Goal: Transaction & Acquisition: Purchase product/service

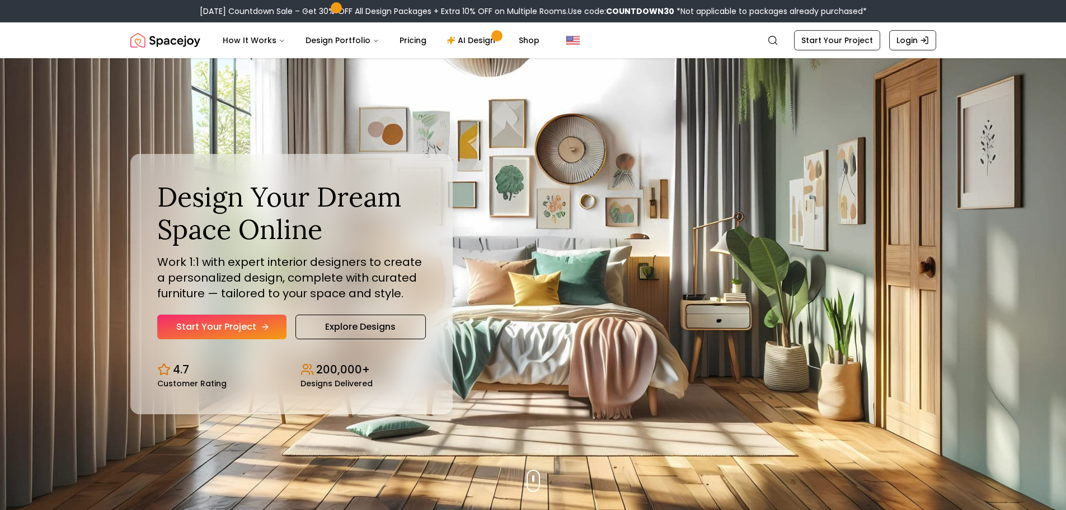
click at [224, 326] on link "Start Your Project" at bounding box center [221, 326] width 129 height 25
click at [335, 329] on link "Explore Designs" at bounding box center [360, 326] width 130 height 25
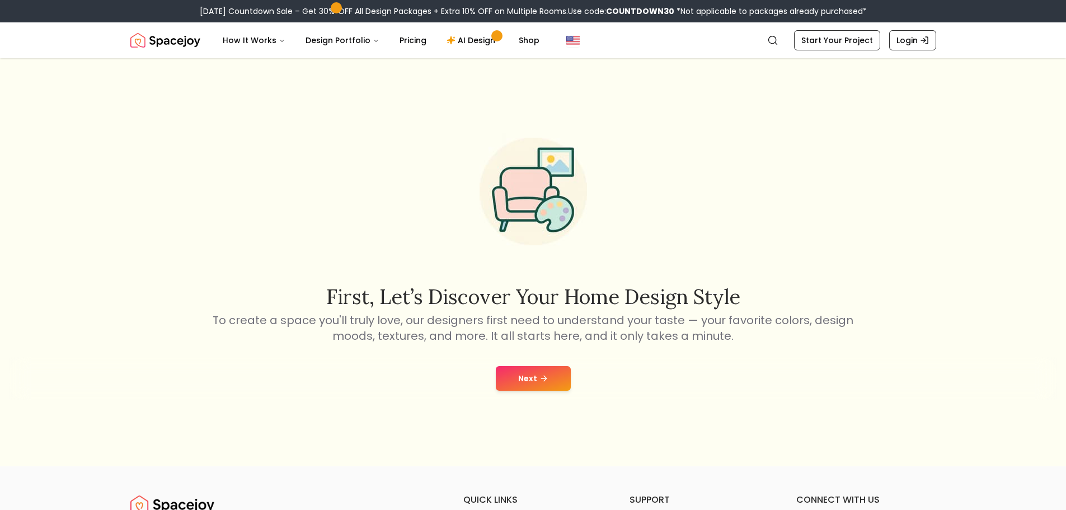
scroll to position [112, 0]
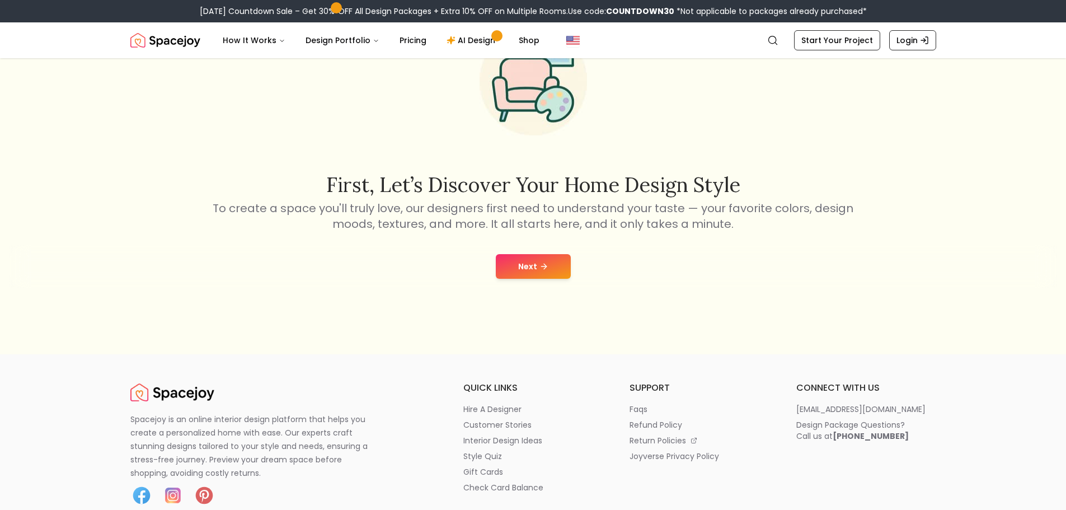
click at [525, 264] on button "Next" at bounding box center [533, 266] width 75 height 25
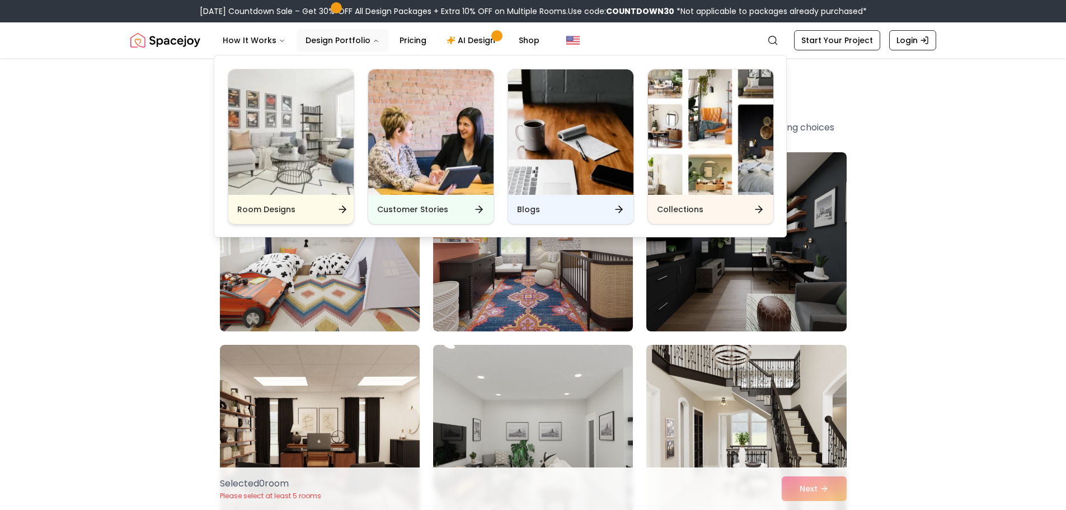
click at [258, 218] on div "Room Designs" at bounding box center [290, 209] width 125 height 29
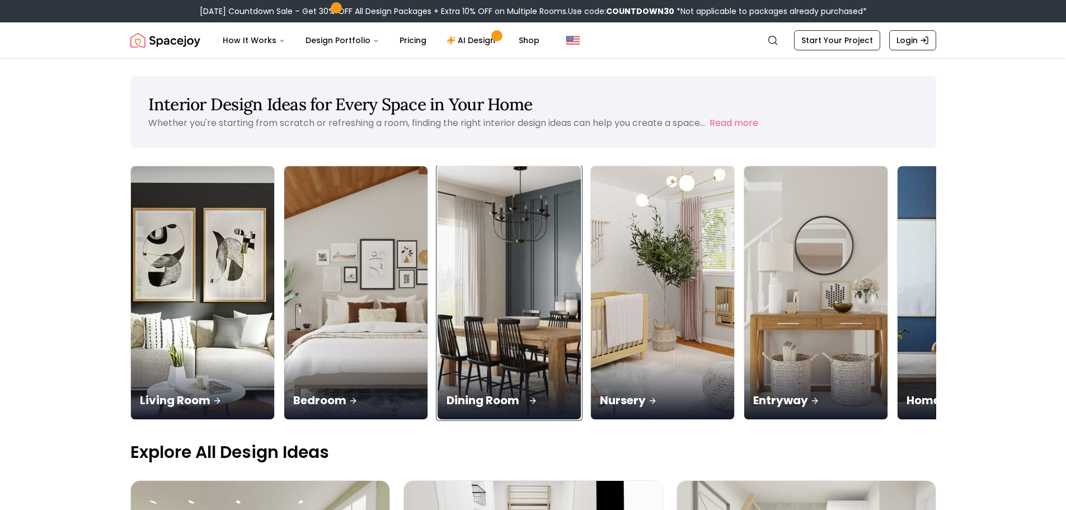
click at [546, 367] on div "Dining Room" at bounding box center [509, 387] width 143 height 63
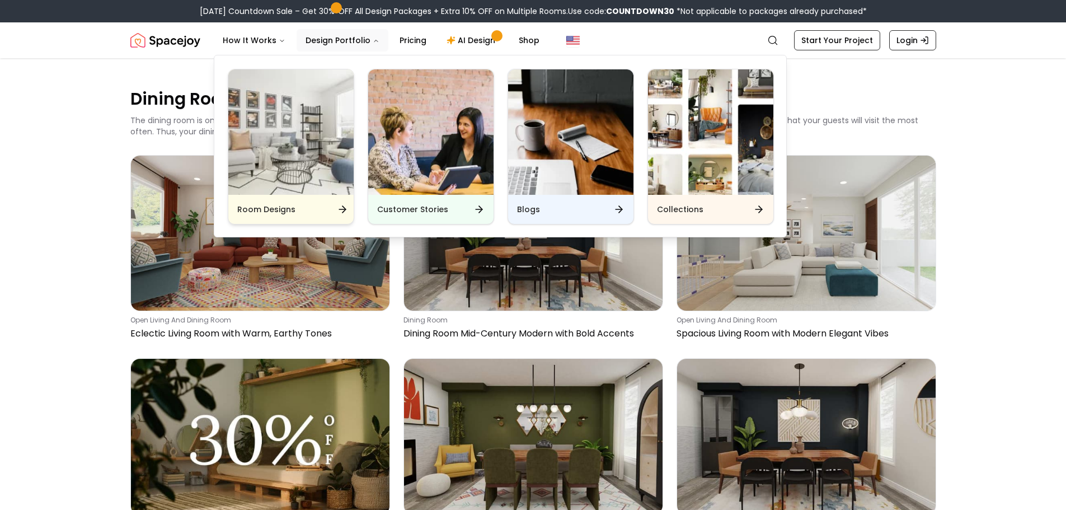
click at [332, 211] on div "Room Designs" at bounding box center [290, 209] width 125 height 29
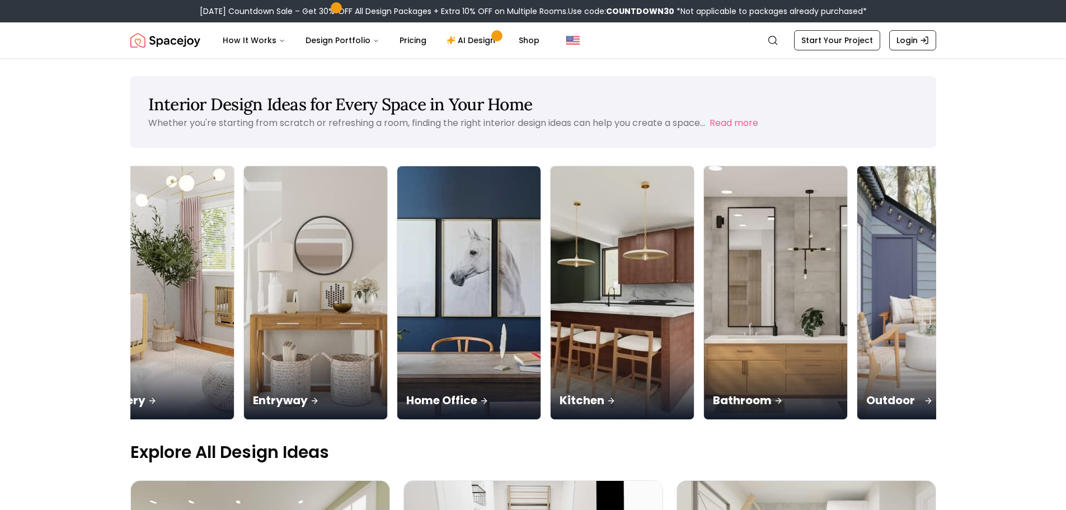
scroll to position [0, 523]
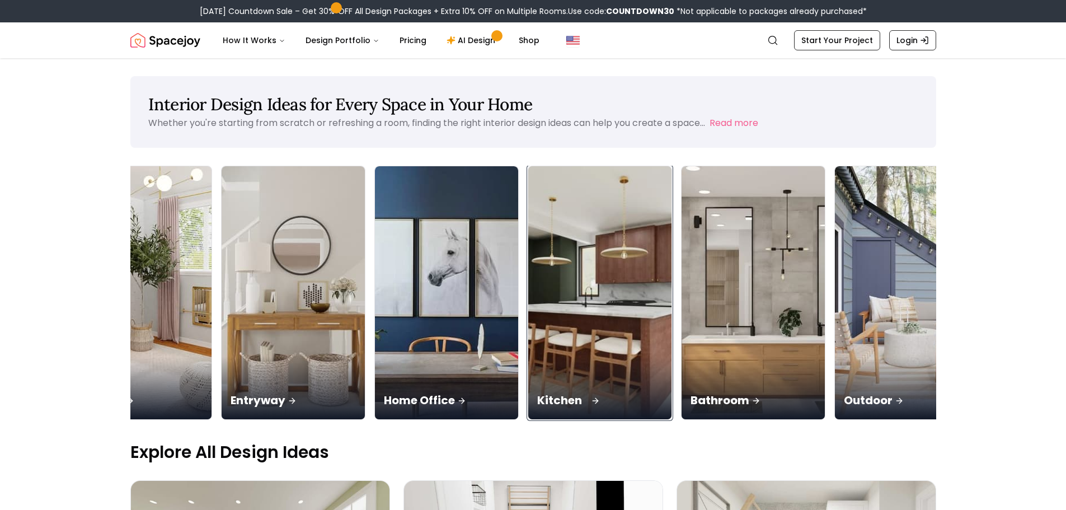
click at [612, 294] on img at bounding box center [599, 293] width 151 height 266
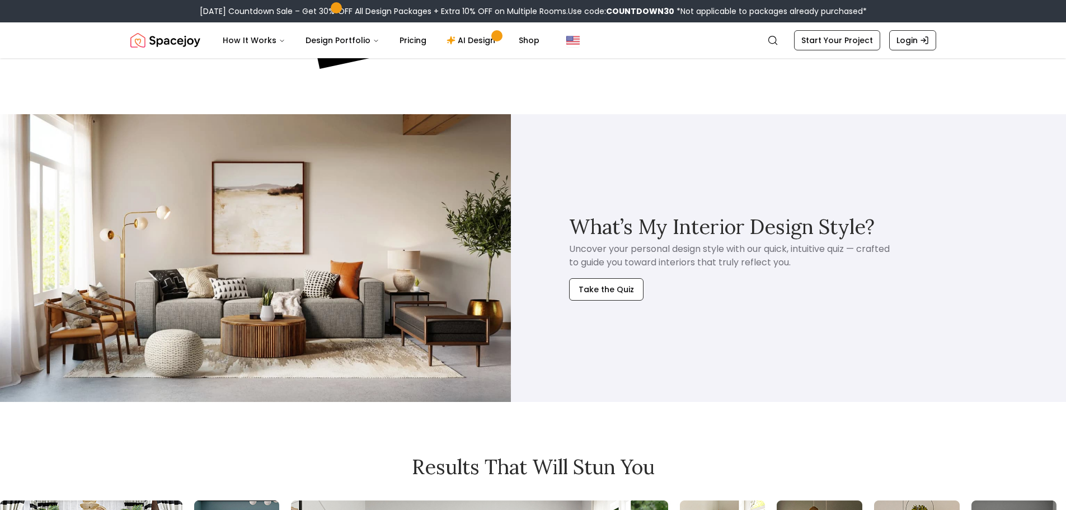
scroll to position [511, 0]
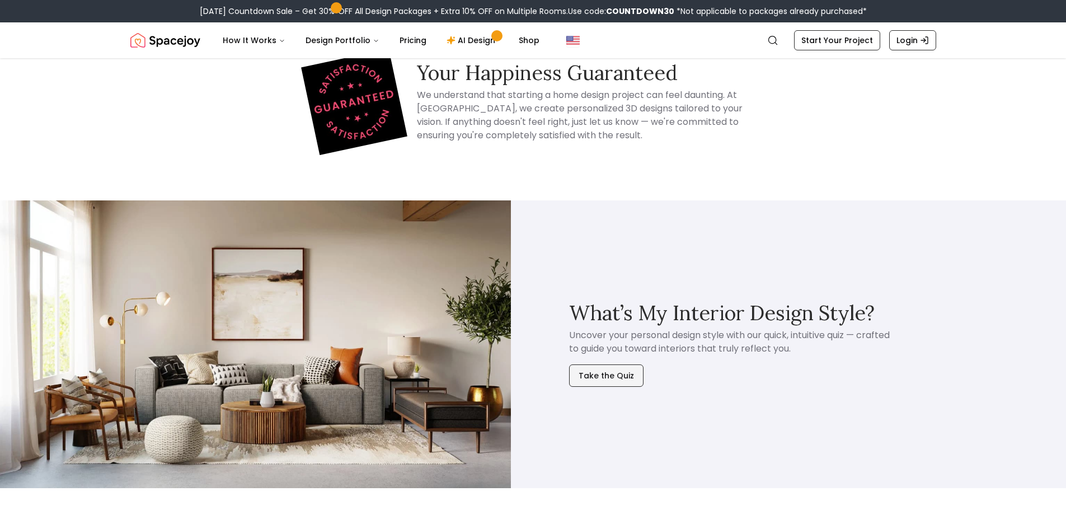
click at [620, 375] on button "Take the Quiz" at bounding box center [606, 375] width 74 height 22
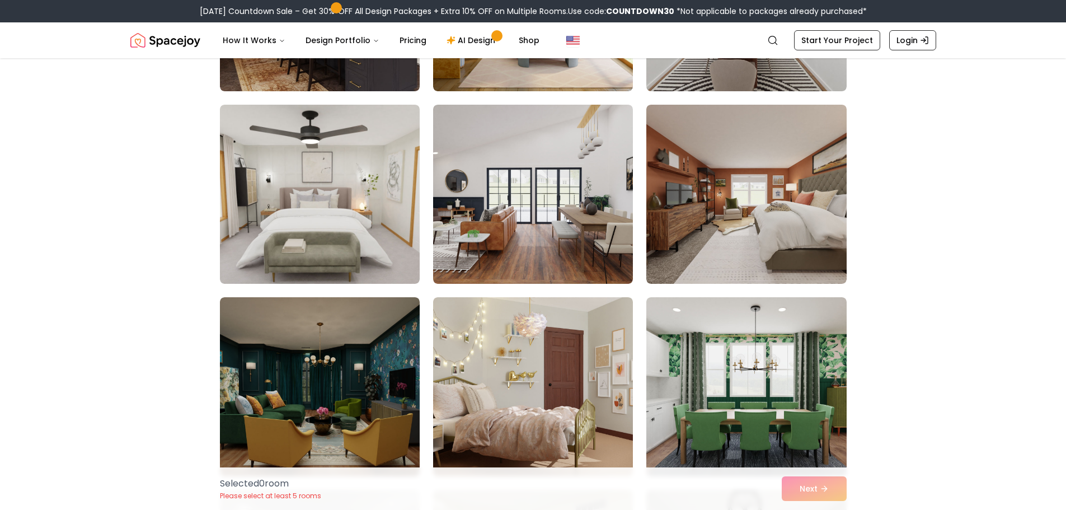
scroll to position [3866, 0]
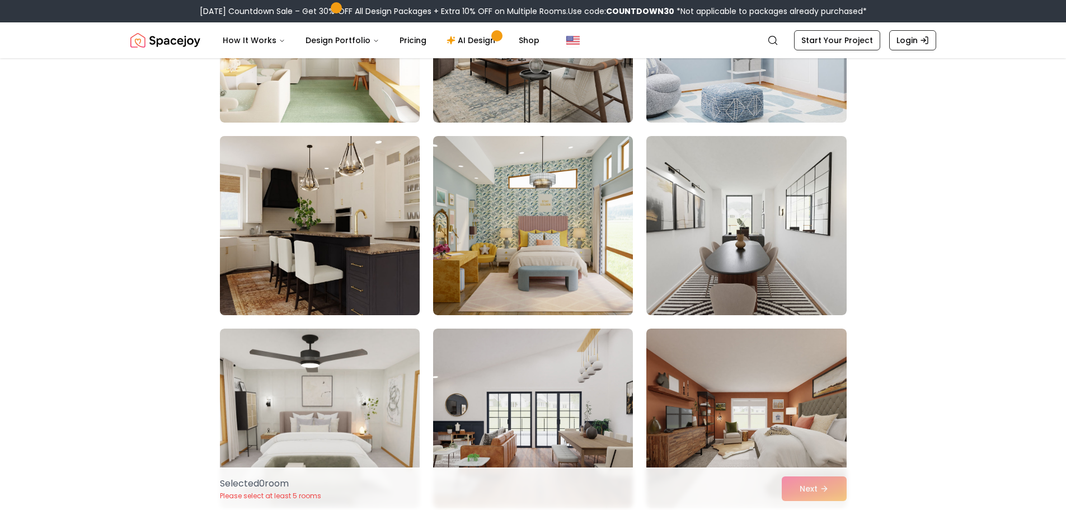
click at [321, 244] on img at bounding box center [320, 225] width 210 height 188
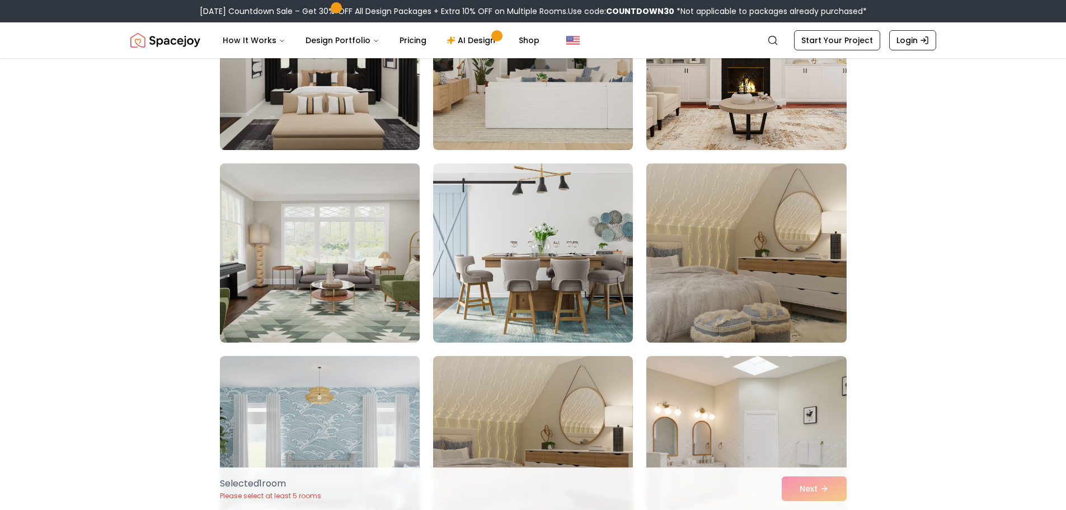
scroll to position [5712, 0]
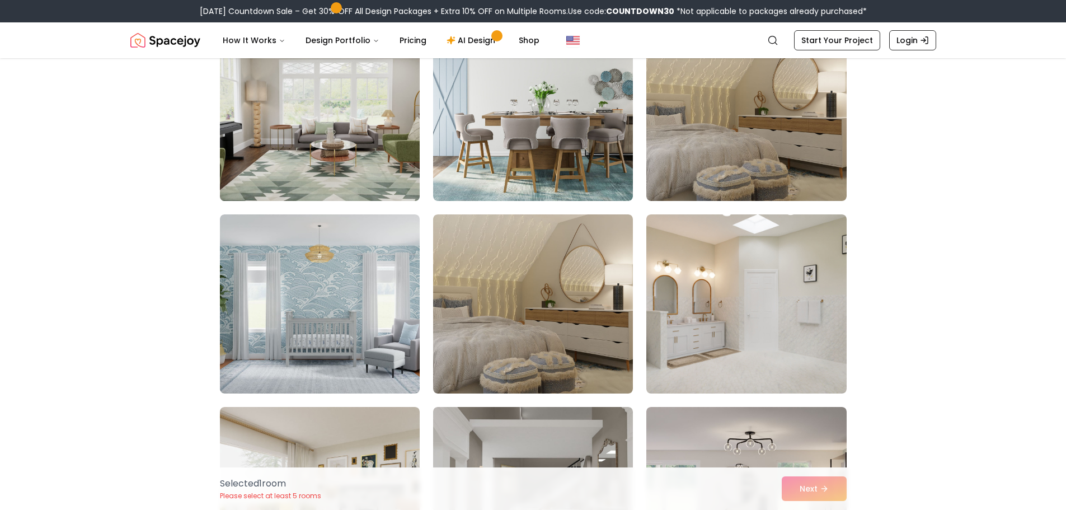
click at [338, 156] on img at bounding box center [320, 111] width 210 height 188
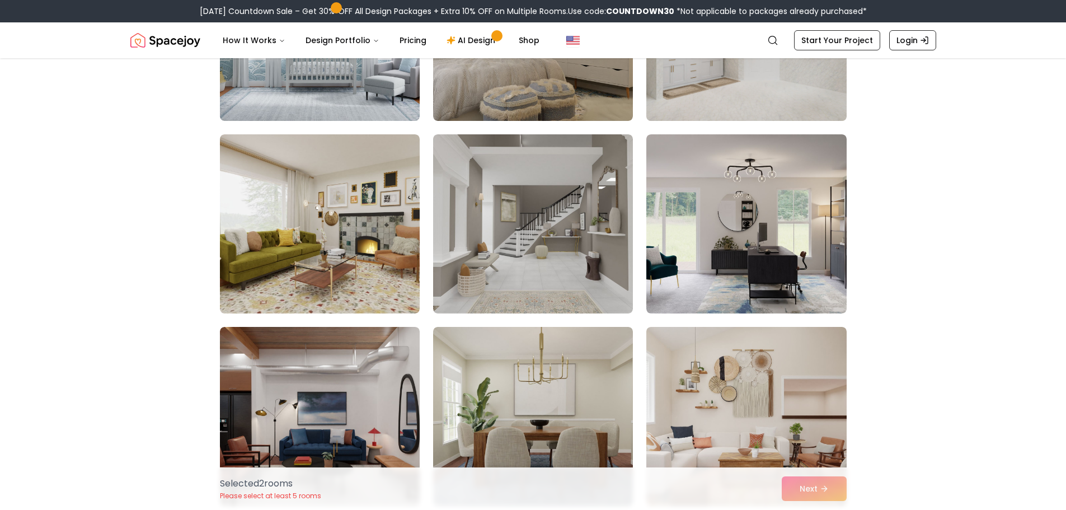
scroll to position [5992, 0]
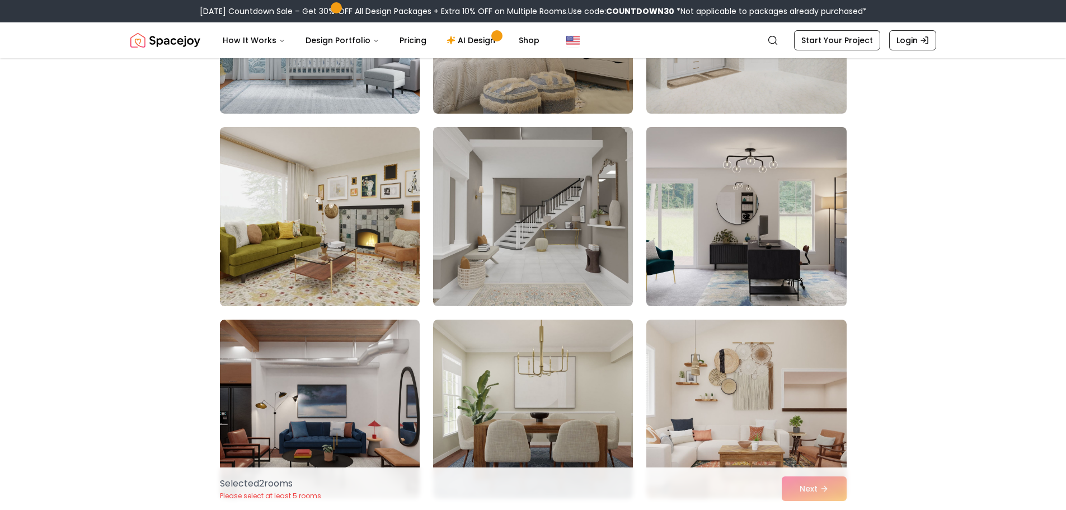
click at [768, 248] on img at bounding box center [746, 217] width 210 height 188
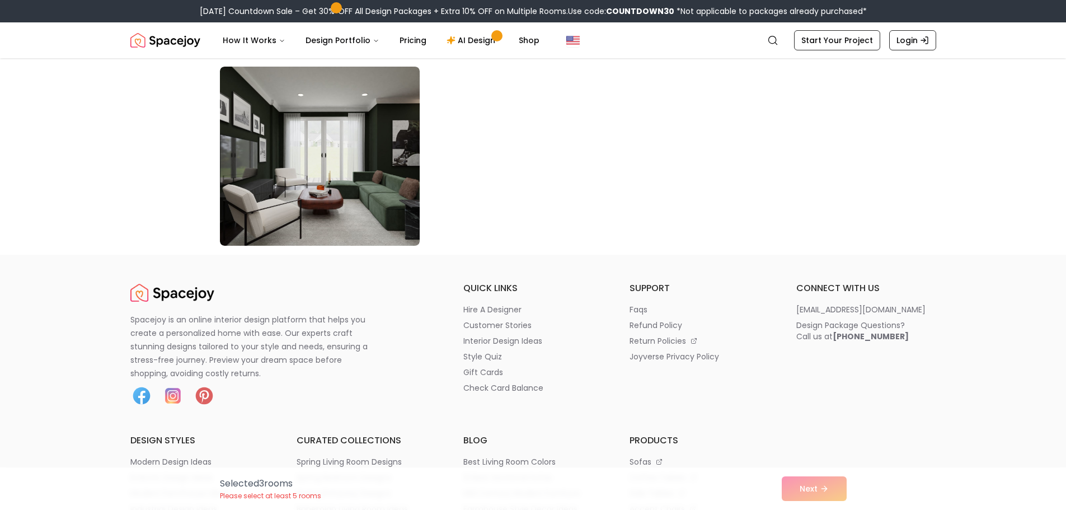
scroll to position [6439, 0]
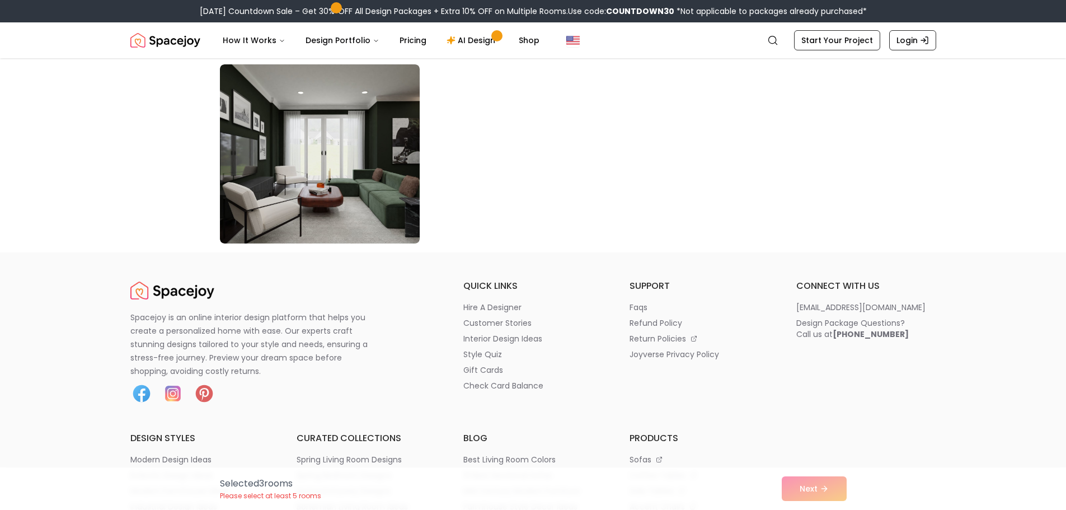
click at [826, 483] on div "Selected 3 room s Please select at least 5 rooms Next" at bounding box center [533, 488] width 645 height 43
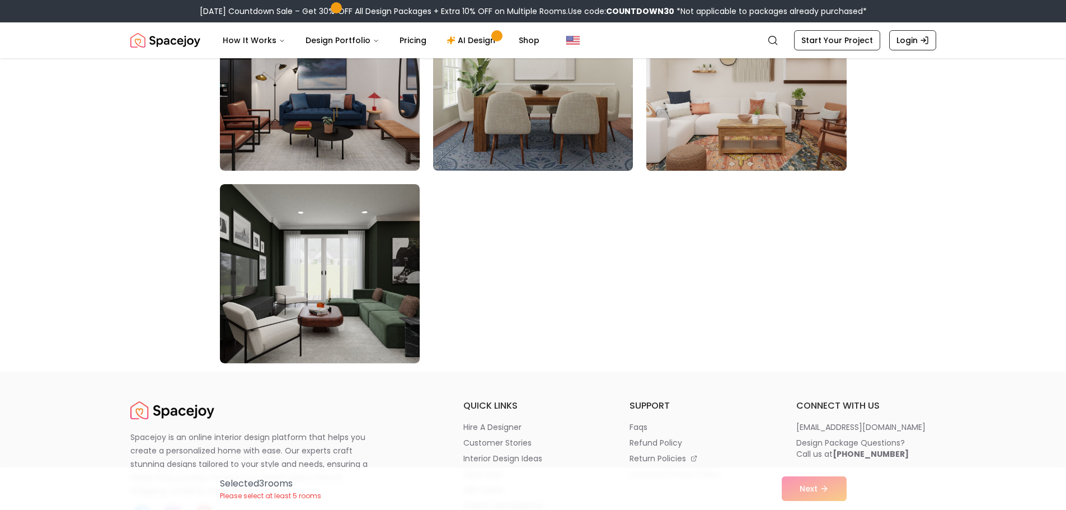
scroll to position [6216, 0]
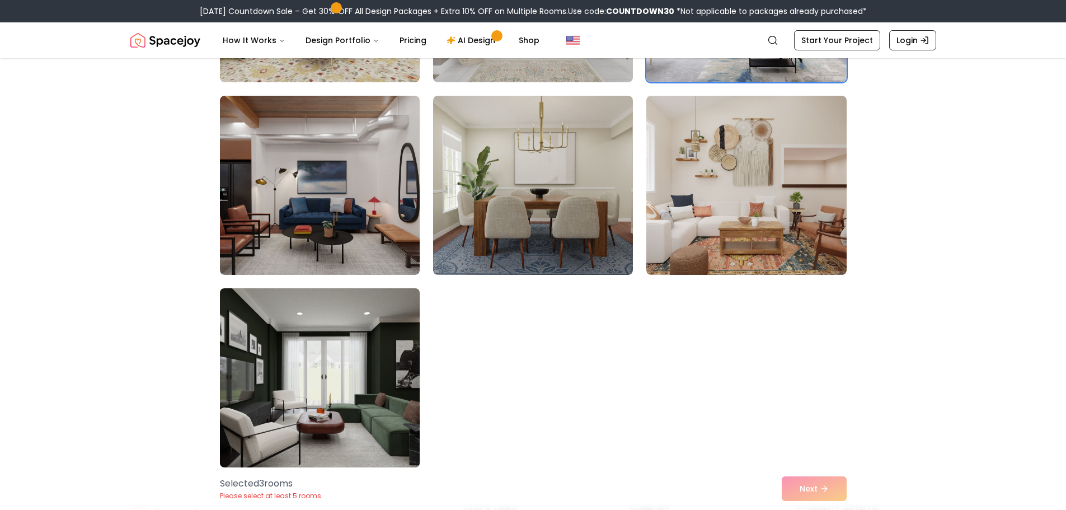
click at [335, 372] on img at bounding box center [320, 378] width 210 height 188
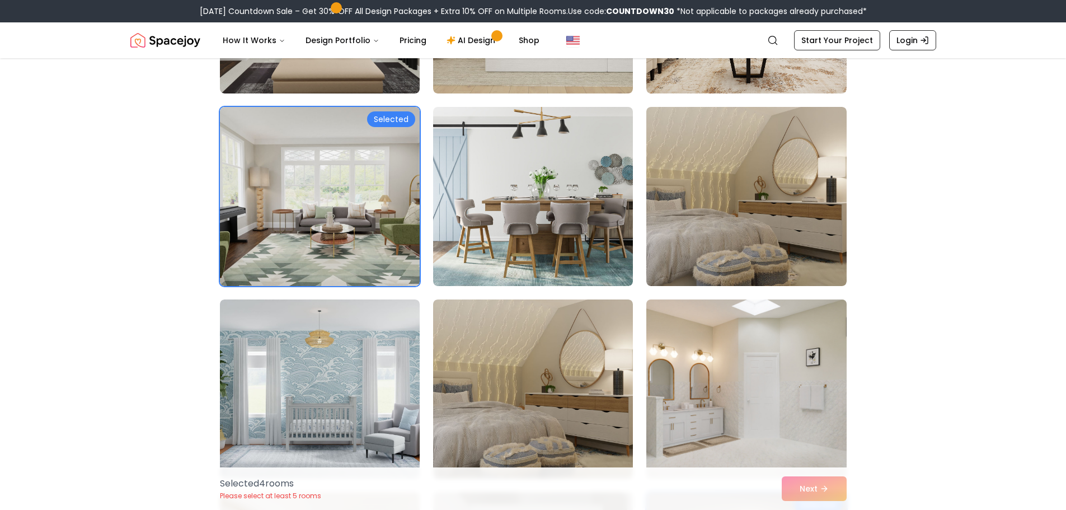
scroll to position [5600, 0]
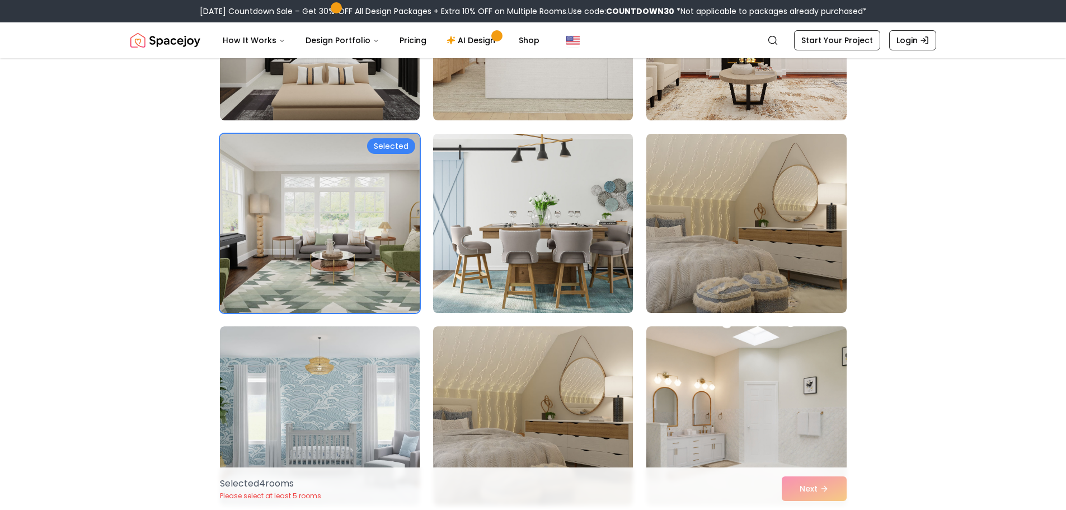
click at [487, 238] on img at bounding box center [533, 223] width 210 height 188
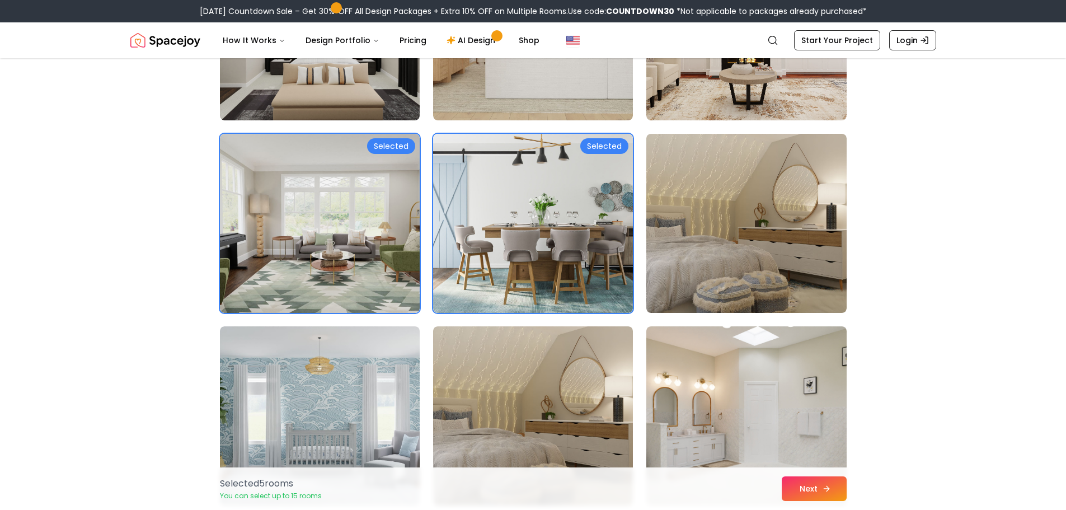
click at [814, 485] on button "Next" at bounding box center [814, 488] width 65 height 25
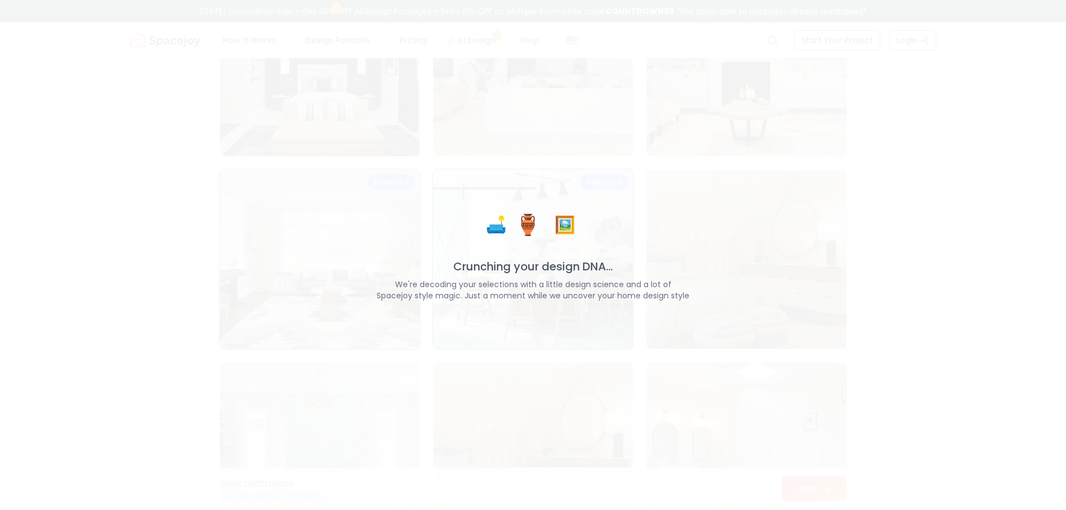
scroll to position [5636, 0]
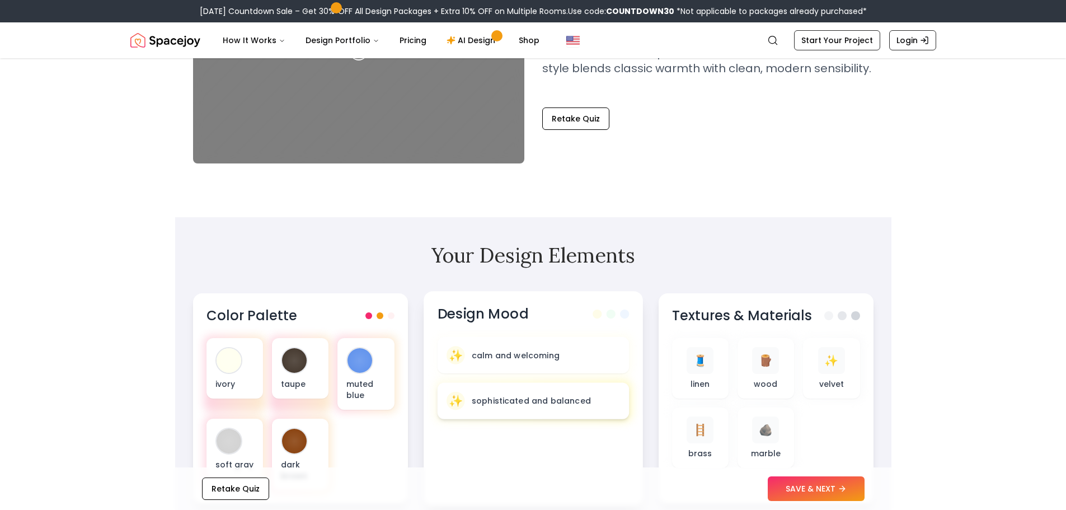
scroll to position [336, 0]
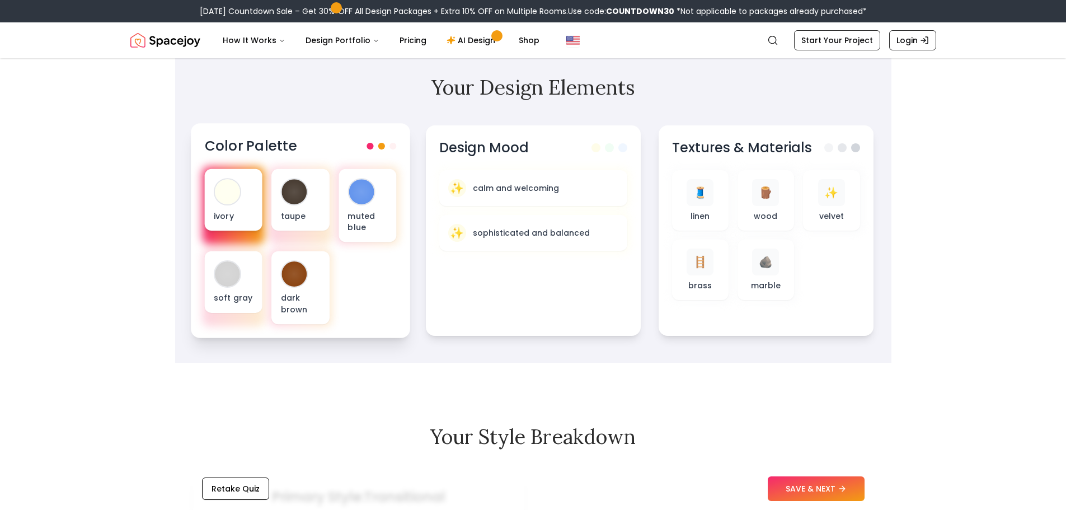
click at [238, 207] on div "ivory" at bounding box center [233, 200] width 58 height 62
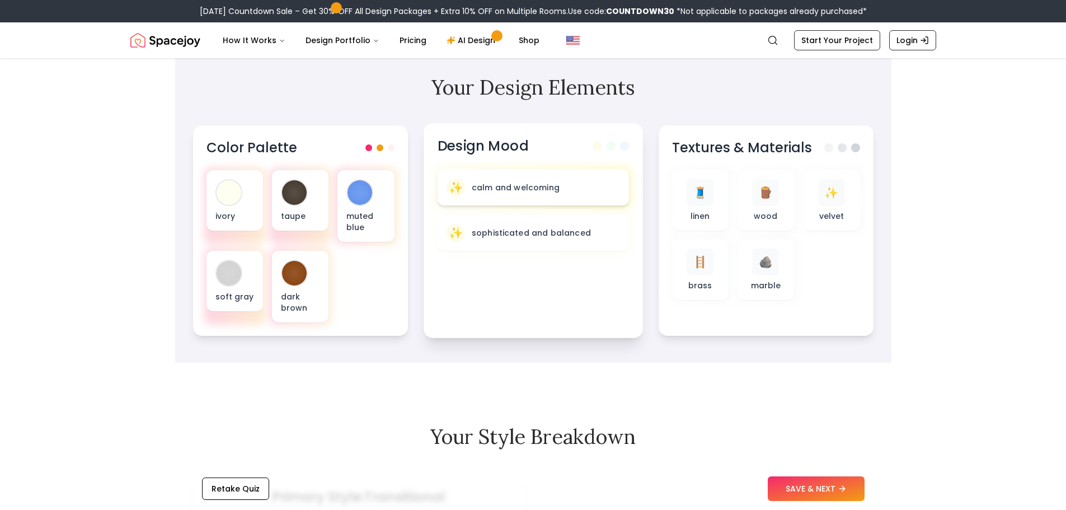
click at [531, 189] on p "calm and welcoming" at bounding box center [515, 186] width 88 height 11
click at [709, 287] on p "brass" at bounding box center [699, 286] width 24 height 11
click at [693, 248] on div "🪜 brass" at bounding box center [699, 270] width 58 height 62
click at [697, 269] on span "🪜" at bounding box center [699, 263] width 15 height 16
click at [694, 288] on p "brass" at bounding box center [699, 286] width 24 height 11
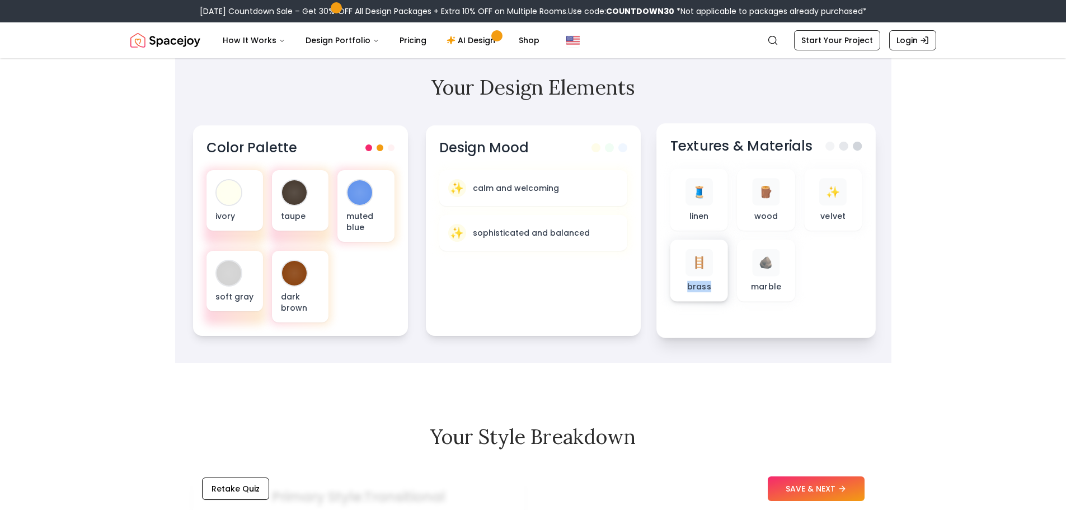
drag, startPoint x: 686, startPoint y: 290, endPoint x: 713, endPoint y: 287, distance: 27.6
click at [713, 287] on div "🪜 brass" at bounding box center [699, 271] width 40 height 44
copy p "brass"
drag, startPoint x: 844, startPoint y: 147, endPoint x: 765, endPoint y: 146, distance: 78.9
click at [765, 146] on div "Textures & Materials" at bounding box center [766, 146] width 192 height 18
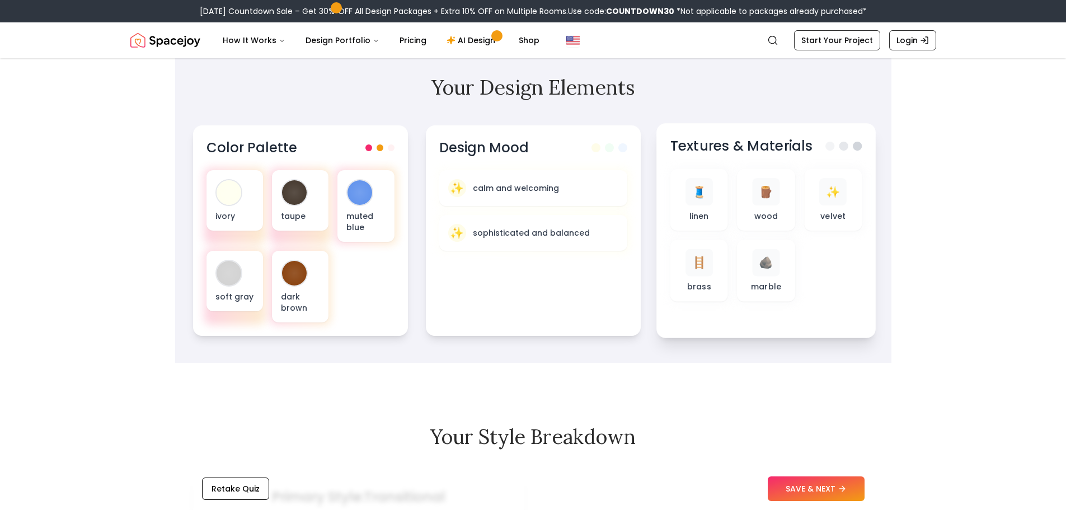
drag, startPoint x: 825, startPoint y: 285, endPoint x: 810, endPoint y: 285, distance: 15.7
click at [810, 285] on div "🧵 linen 🪵 wood ✨ velvet 🪜 brass 🪨 marble" at bounding box center [766, 235] width 192 height 133
click at [763, 200] on div "🪵" at bounding box center [765, 191] width 27 height 27
click at [757, 227] on div "🪵 wood" at bounding box center [766, 200] width 58 height 62
click at [769, 205] on div "🪵" at bounding box center [765, 191] width 27 height 27
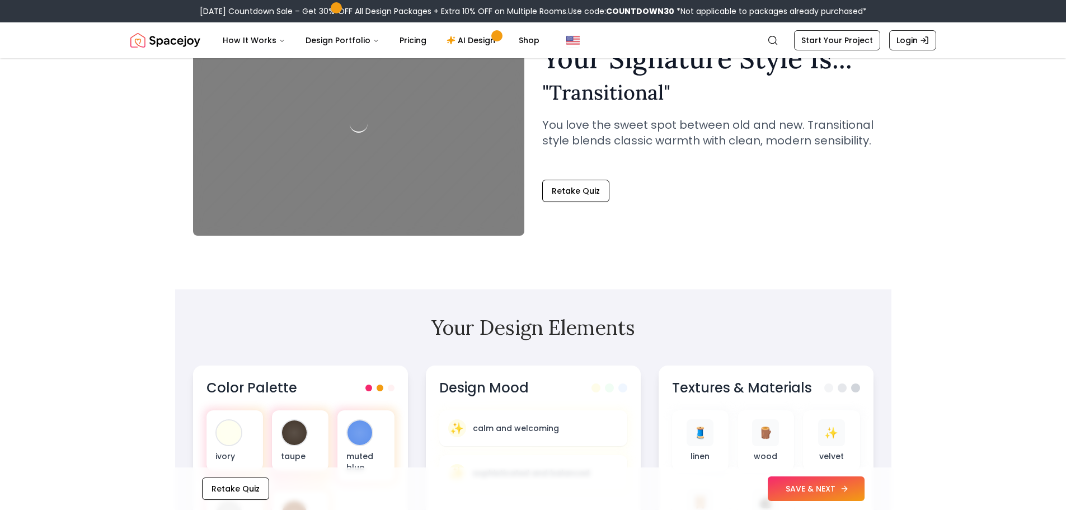
scroll to position [168, 0]
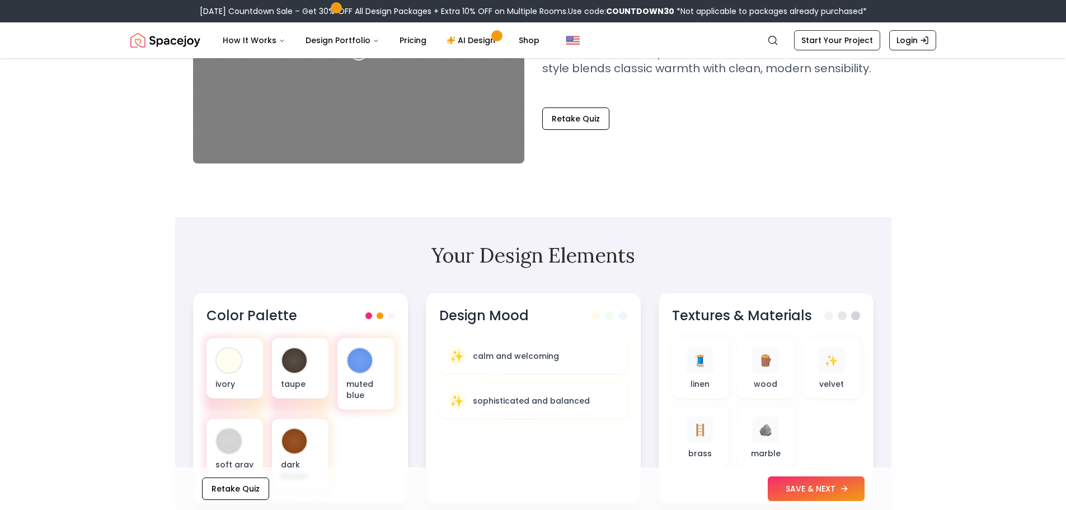
click at [822, 498] on button "SAVE & NEXT" at bounding box center [816, 488] width 97 height 25
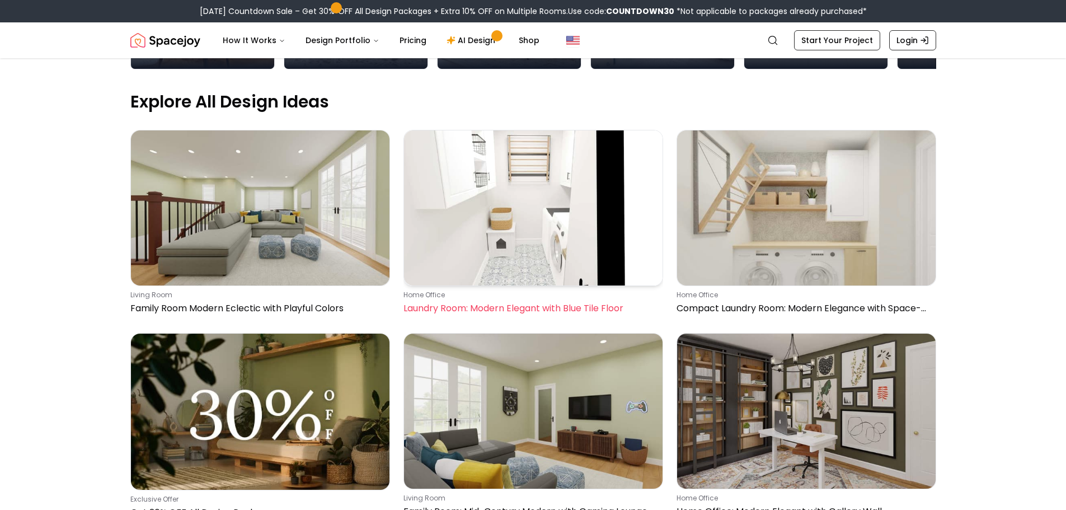
scroll to position [336, 0]
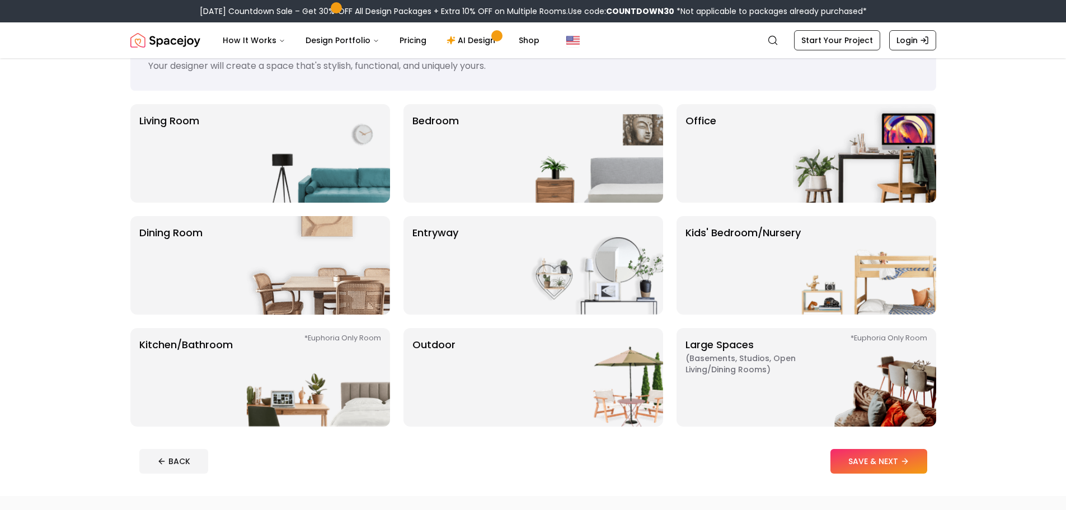
scroll to position [56, 0]
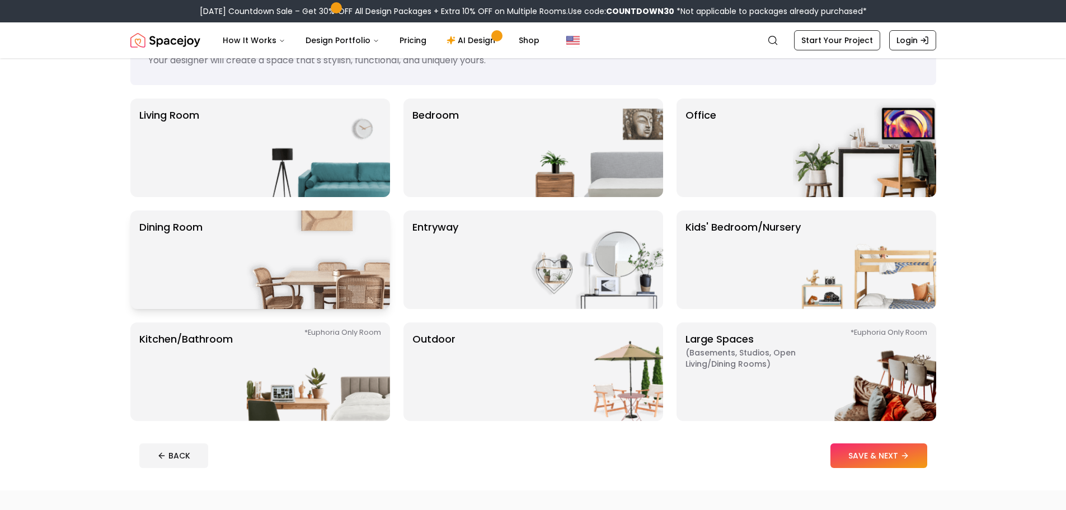
click at [204, 249] on div "Dining Room" at bounding box center [260, 259] width 260 height 98
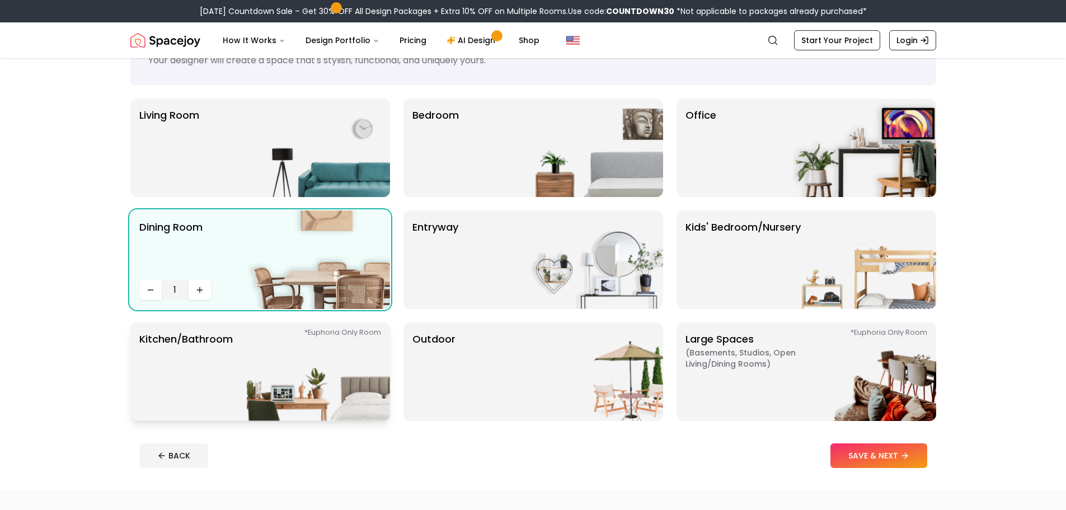
click at [238, 350] on div "*Euphoria Only Room Kitchen/Bathroom *Euphoria Only Room" at bounding box center [260, 371] width 260 height 98
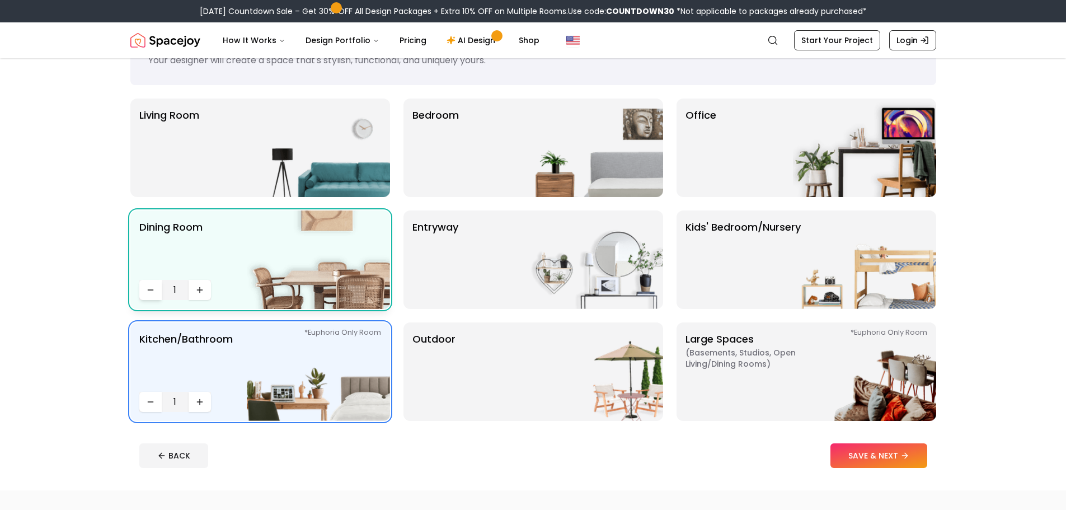
click at [156, 292] on button "Decrease quantity" at bounding box center [150, 290] width 22 height 20
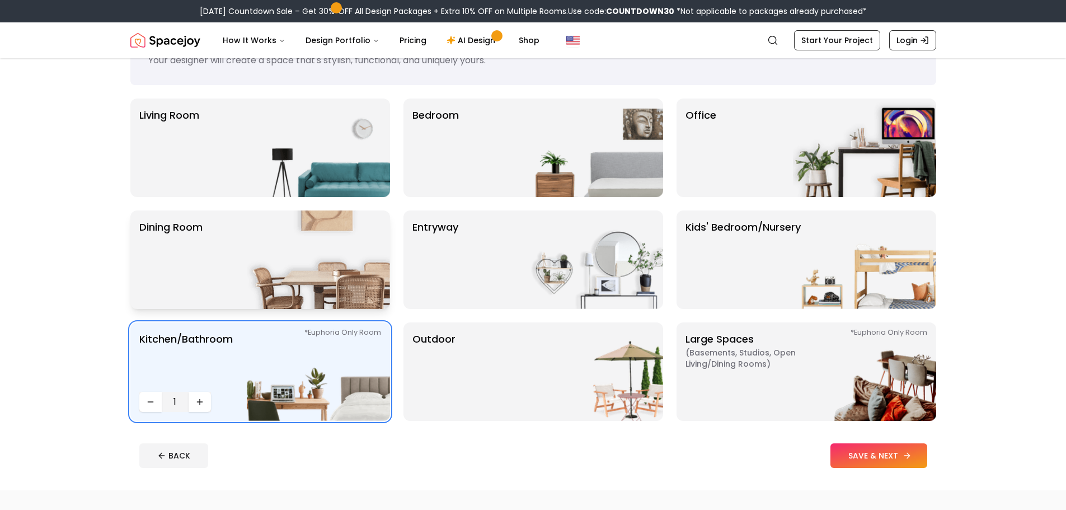
click at [873, 464] on button "SAVE & NEXT" at bounding box center [878, 455] width 97 height 25
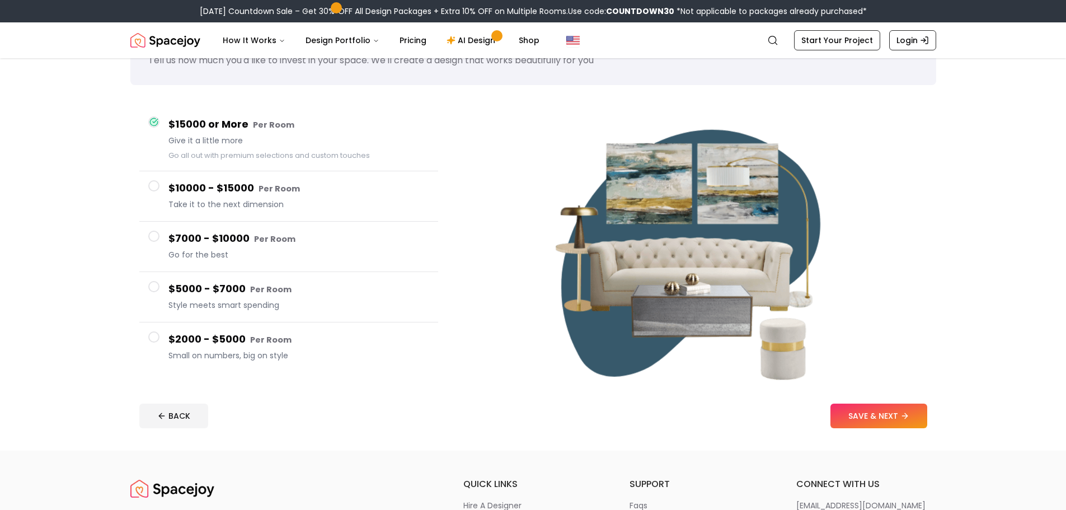
click at [226, 354] on span "Small on numbers, big on style" at bounding box center [298, 355] width 261 height 11
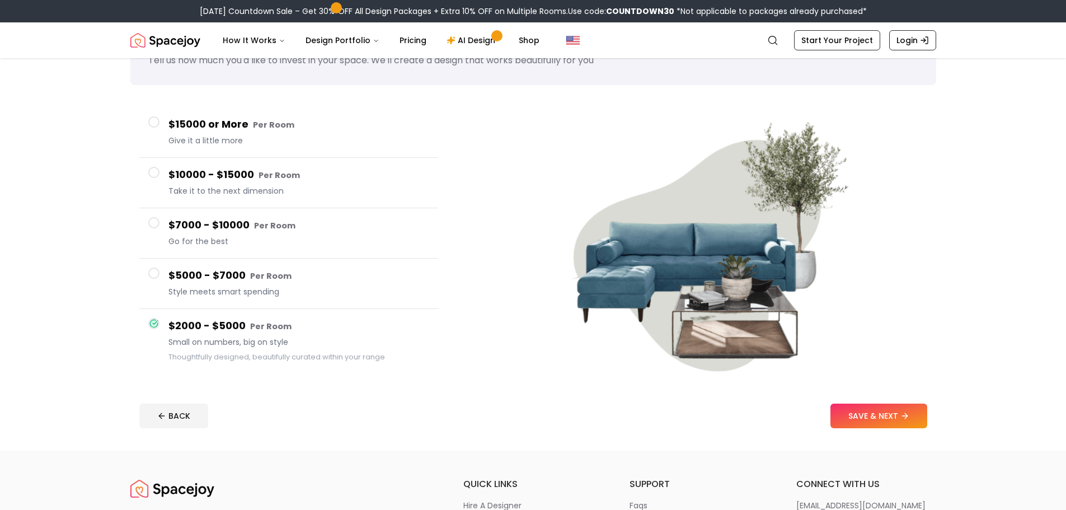
click at [196, 146] on div "$15000 or More Per Room Give it a little more" at bounding box center [298, 132] width 261 height 32
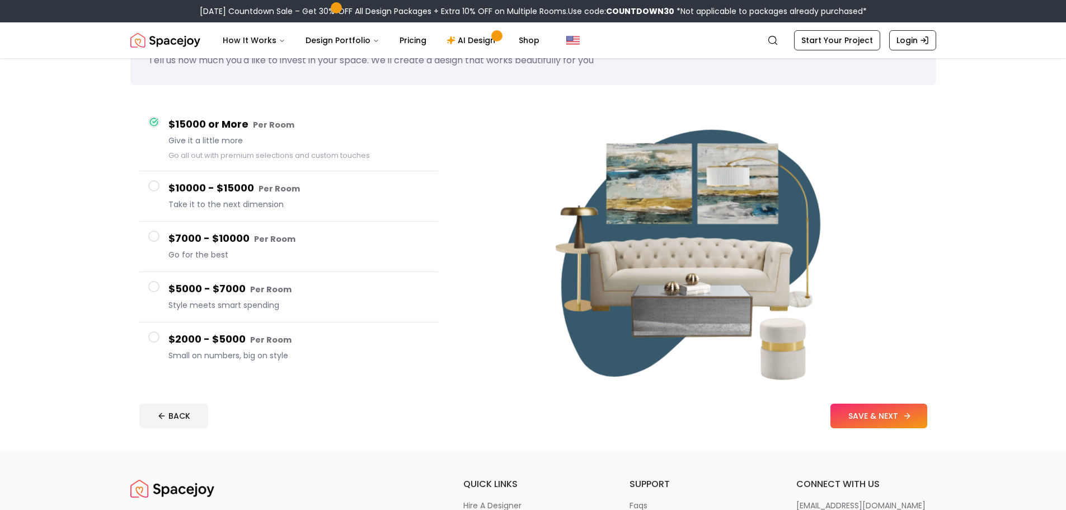
click at [859, 422] on button "SAVE & NEXT" at bounding box center [878, 415] width 97 height 25
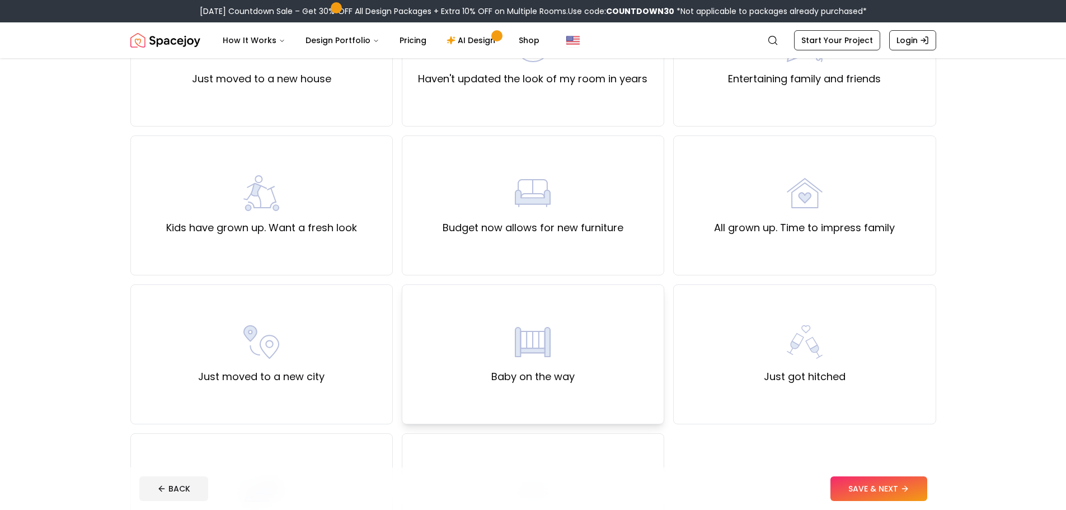
scroll to position [112, 0]
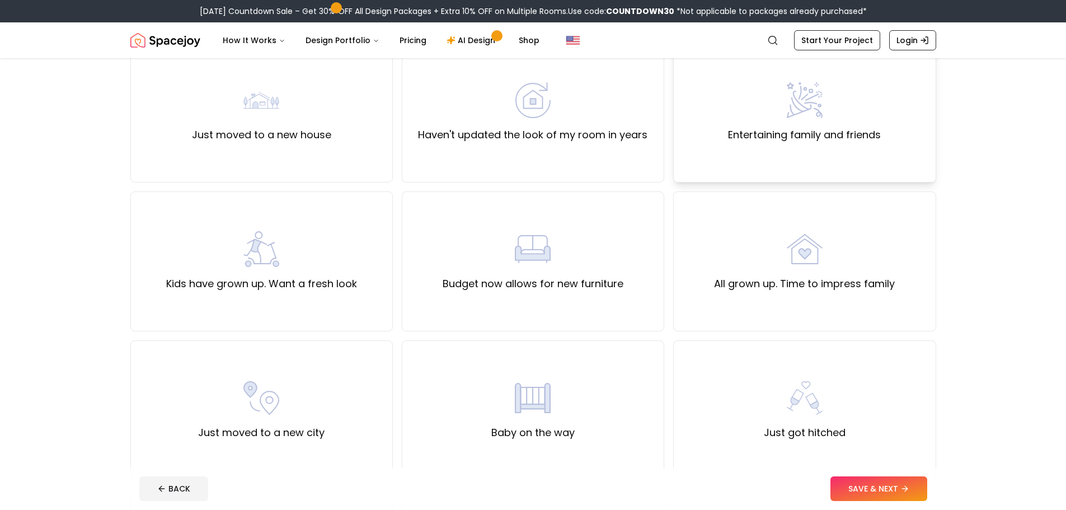
click at [767, 120] on div "Entertaining family and friends" at bounding box center [804, 112] width 153 height 60
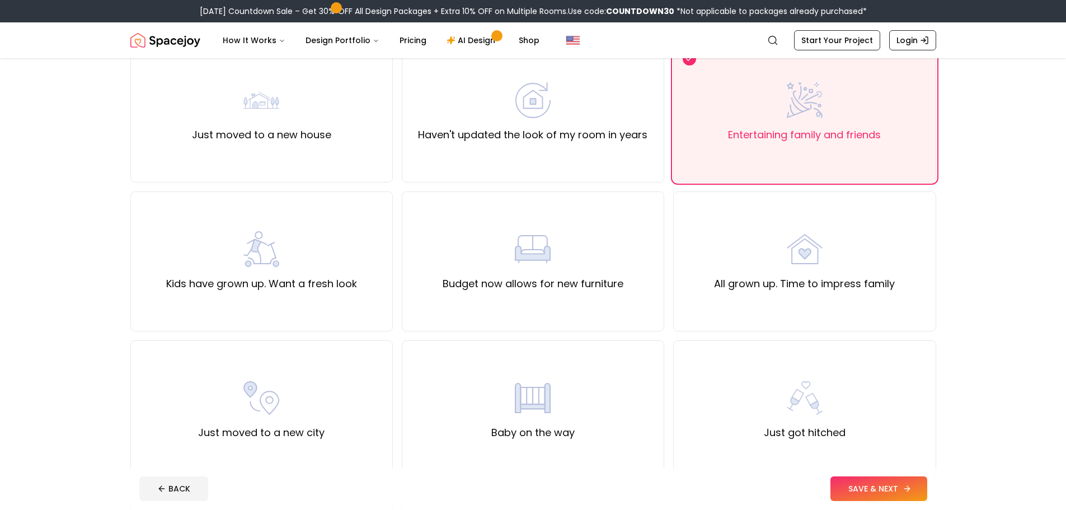
click at [916, 491] on button "SAVE & NEXT" at bounding box center [878, 488] width 97 height 25
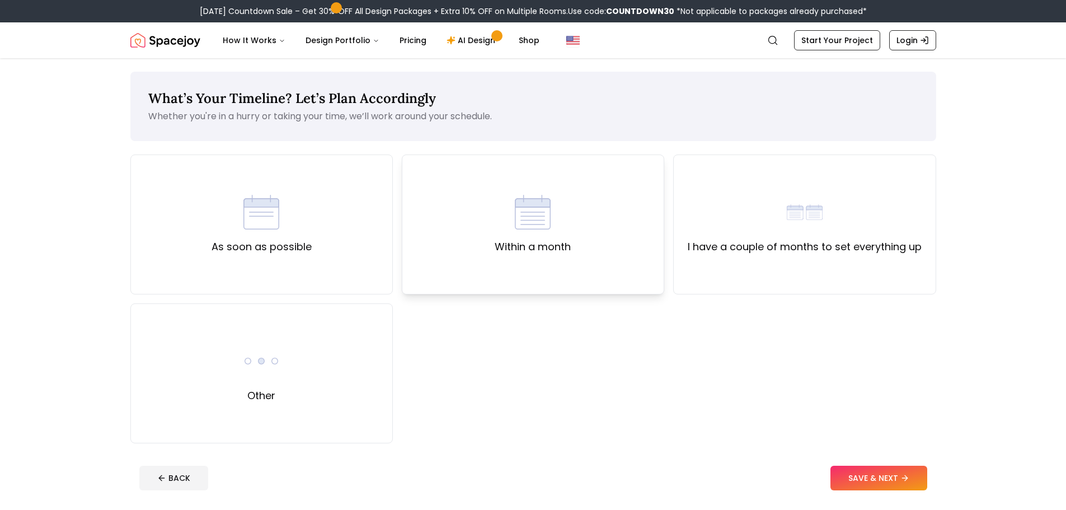
click at [598, 235] on div "Within a month" at bounding box center [533, 224] width 262 height 140
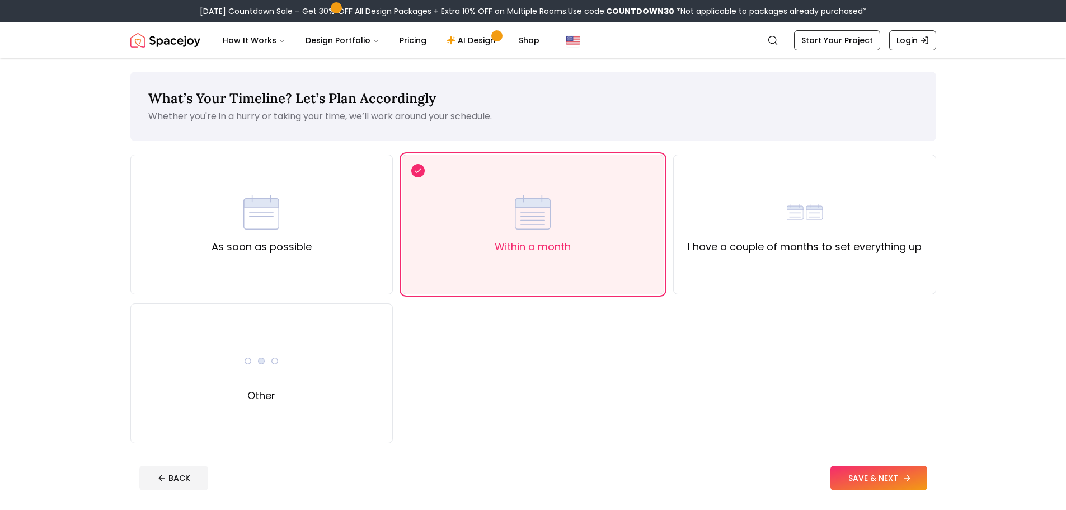
click at [887, 480] on button "SAVE & NEXT" at bounding box center [878, 478] width 97 height 25
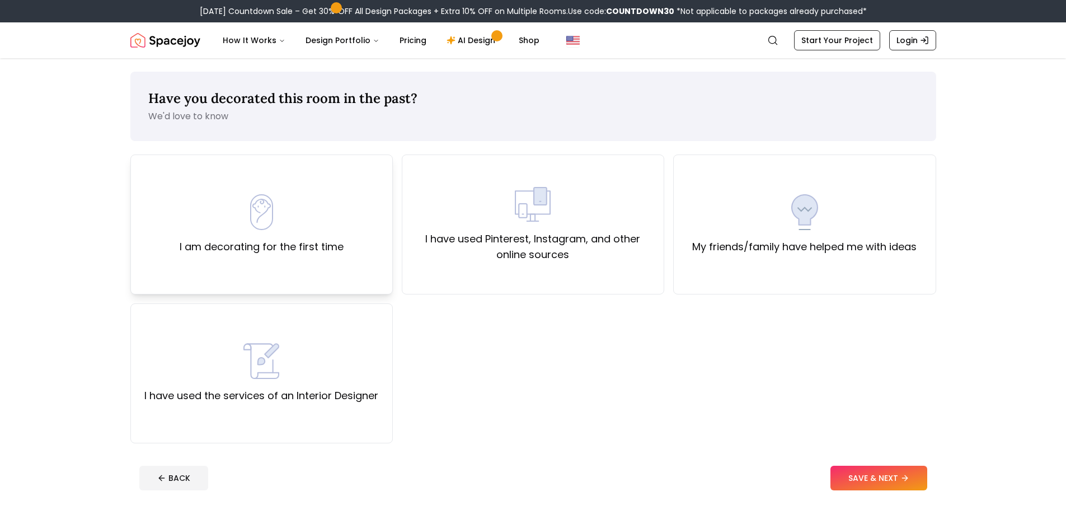
click at [278, 260] on div "I am decorating for the first time" at bounding box center [261, 224] width 262 height 140
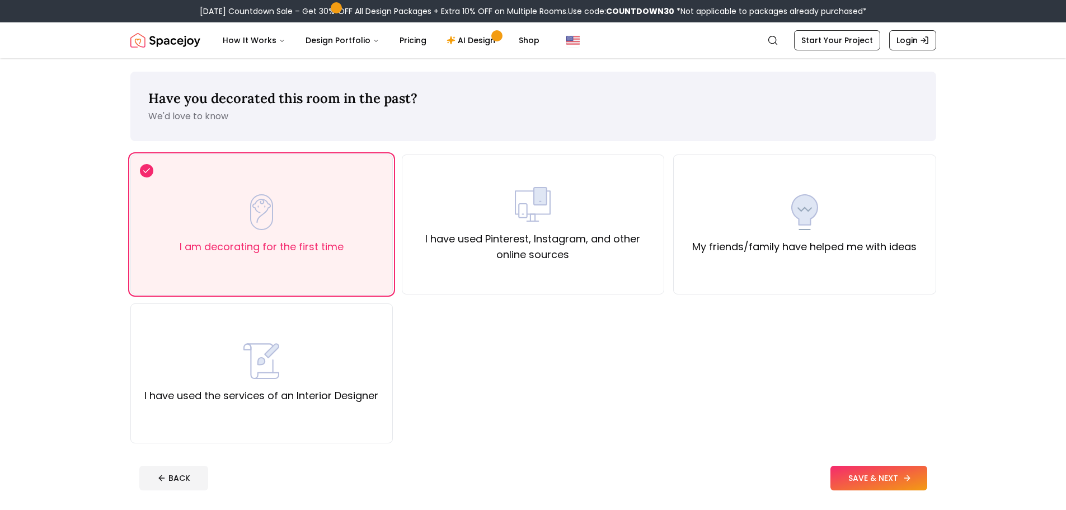
click at [861, 471] on button "SAVE & NEXT" at bounding box center [878, 478] width 97 height 25
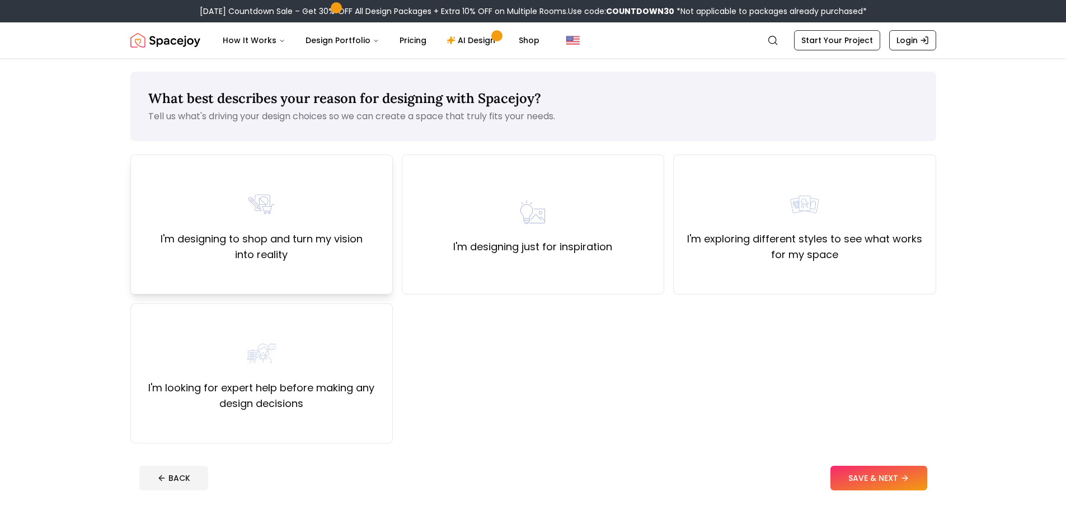
click at [312, 264] on div "I'm designing to shop and turn my vision into reality" at bounding box center [261, 224] width 262 height 140
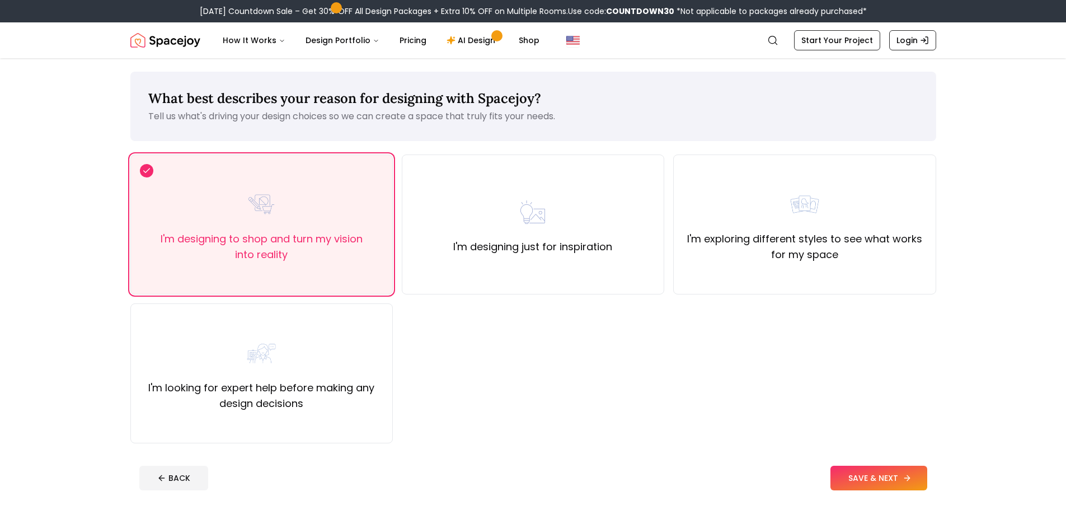
click at [888, 474] on button "SAVE & NEXT" at bounding box center [878, 478] width 97 height 25
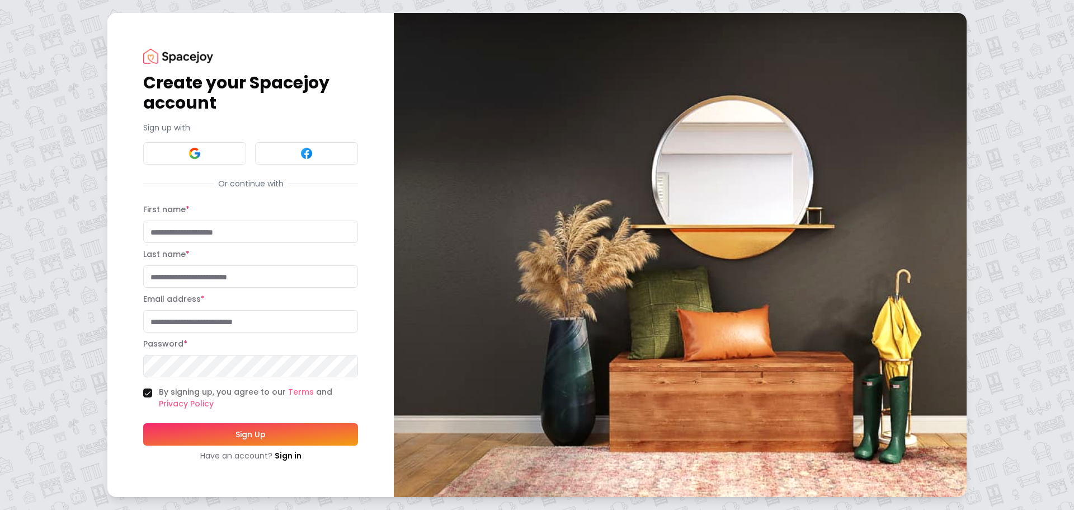
click at [203, 240] on input "First name *" at bounding box center [250, 231] width 215 height 22
click at [210, 157] on button at bounding box center [194, 153] width 103 height 22
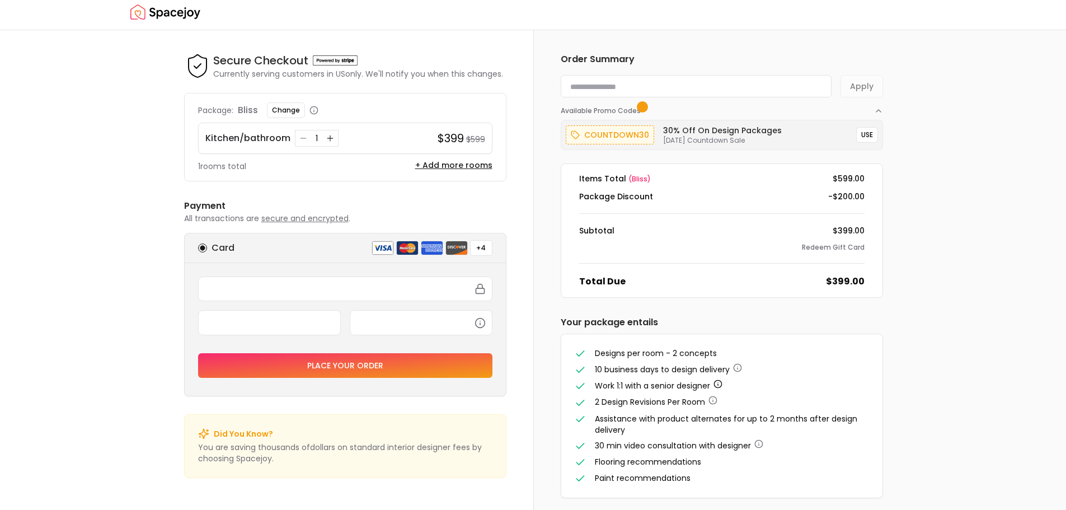
scroll to position [16, 0]
